Goal: Information Seeking & Learning: Learn about a topic

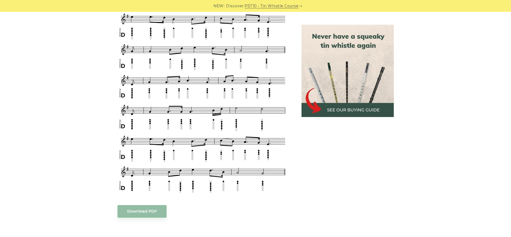
scroll to position [251, 0]
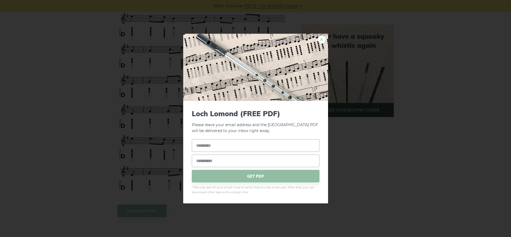
click at [323, 41] on link "×" at bounding box center [322, 39] width 8 height 8
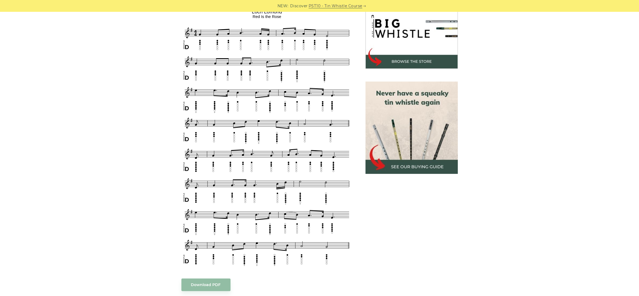
scroll to position [176, 0]
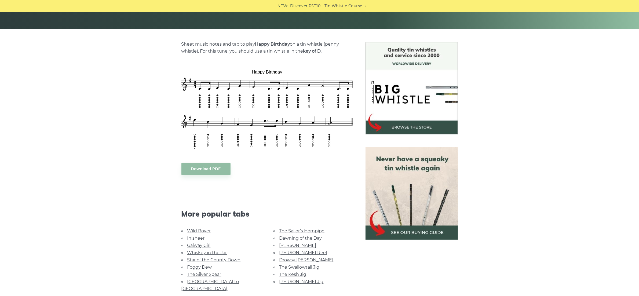
scroll to position [110, 0]
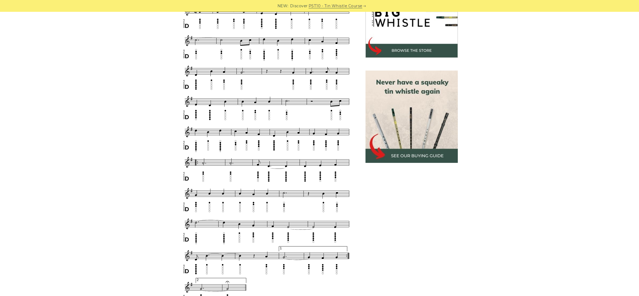
scroll to position [187, 0]
